Goal: Transaction & Acquisition: Purchase product/service

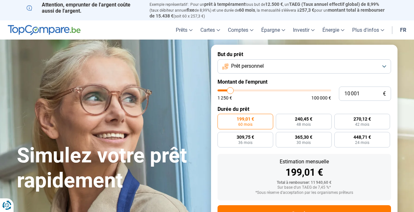
click at [287, 66] on button "Prêt personnel" at bounding box center [305, 66] width 174 height 14
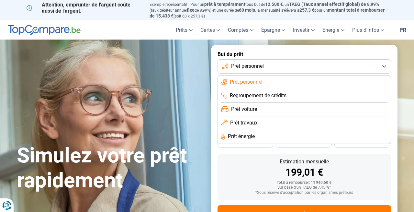
click at [258, 110] on li "Prêt voiture" at bounding box center [304, 110] width 166 height 14
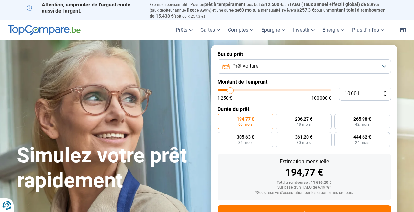
scroll to position [27, 0]
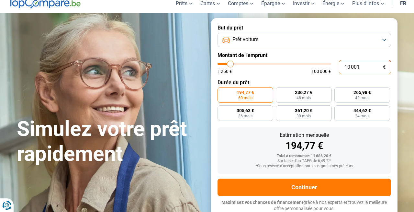
click at [365, 67] on input "10 001" at bounding box center [365, 67] width 52 height 14
type input "2"
type input "1250"
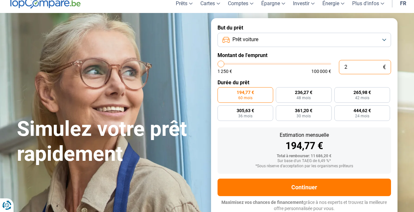
type input "28"
type input "1250"
type input "280"
type input "1250"
type input "2 800"
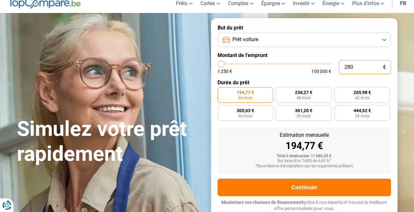
type input "2750"
type input "28 000"
type input "28000"
type input "28 000"
radio input "false"
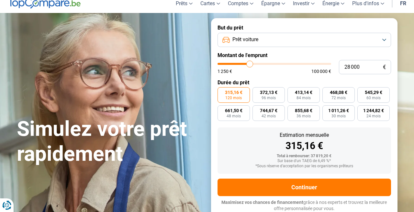
click at [277, 74] on form "But du prêt Prêt voiture Montant de l'emprunt 28 000 € 1 250 € 100 000 € Durée …" at bounding box center [304, 118] width 187 height 200
type input "27 250"
type input "27250"
type input "27 500"
type input "27500"
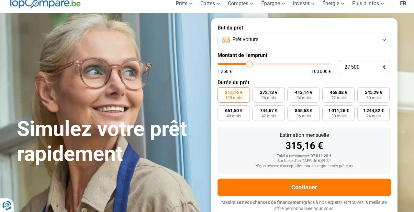
type input "28 000"
type input "28000"
type input "28 500"
type input "28500"
type input "29 000"
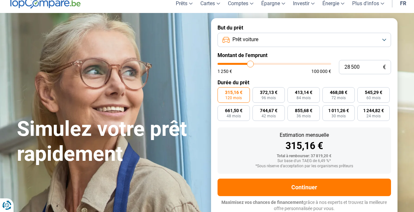
type input "29000"
type input "29 500"
type input "29500"
type input "29 750"
type input "29750"
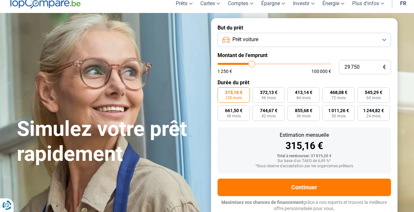
type input "29 500"
type input "29500"
type input "29 000"
type input "29000"
type input "28 250"
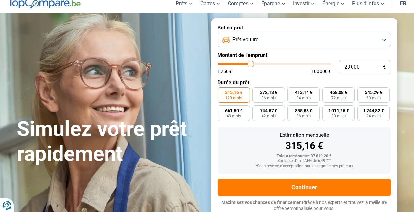
type input "28250"
type input "27 750"
type input "27750"
type input "27 250"
type input "27250"
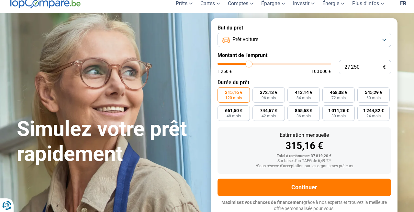
type input "26 750"
type input "26750"
type input "26 500"
type input "26500"
type input "26 250"
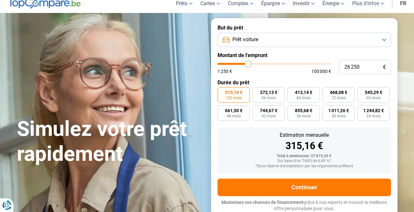
type input "26250"
type input "26 000"
type input "26000"
type input "25 750"
type input "25750"
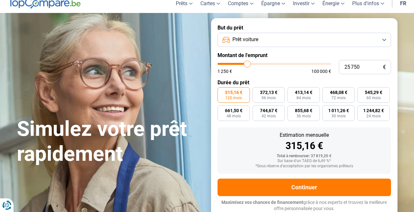
type input "26 000"
type input "26000"
type input "26 250"
type input "26250"
type input "26 500"
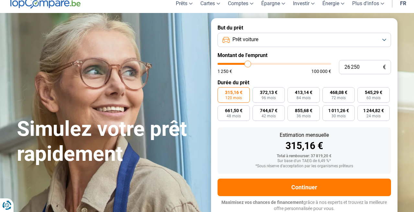
type input "26500"
type input "27 000"
type input "27000"
type input "27 250"
type input "27250"
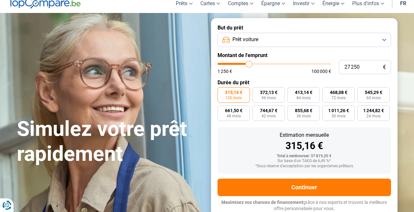
type input "27 500"
type input "27500"
click at [249, 63] on input "range" at bounding box center [275, 64] width 114 height 2
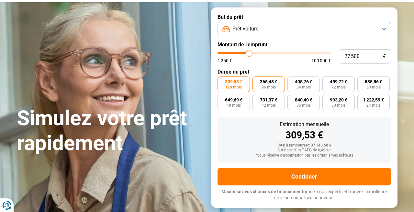
scroll to position [0, 0]
